Goal: Task Accomplishment & Management: Use online tool/utility

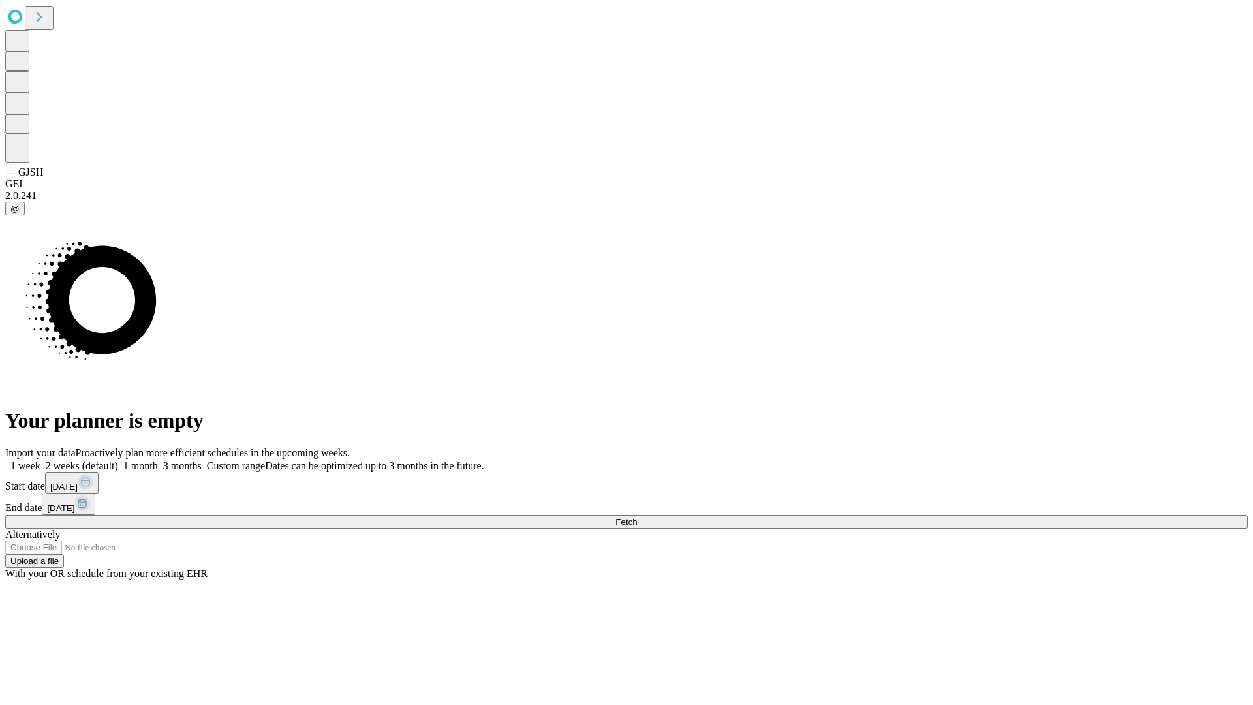
click at [637, 517] on span "Fetch" at bounding box center [626, 522] width 22 height 10
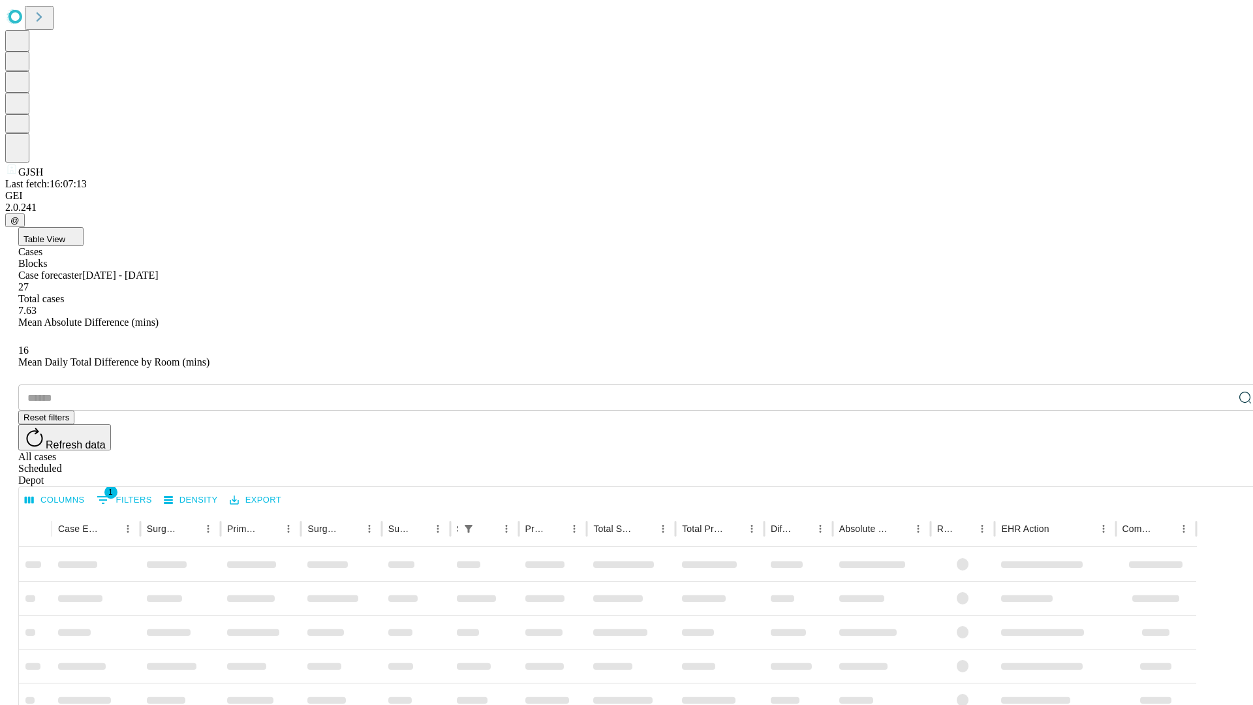
click at [1219, 474] on div "Depot" at bounding box center [639, 480] width 1242 height 12
